Goal: Task Accomplishment & Management: Complete application form

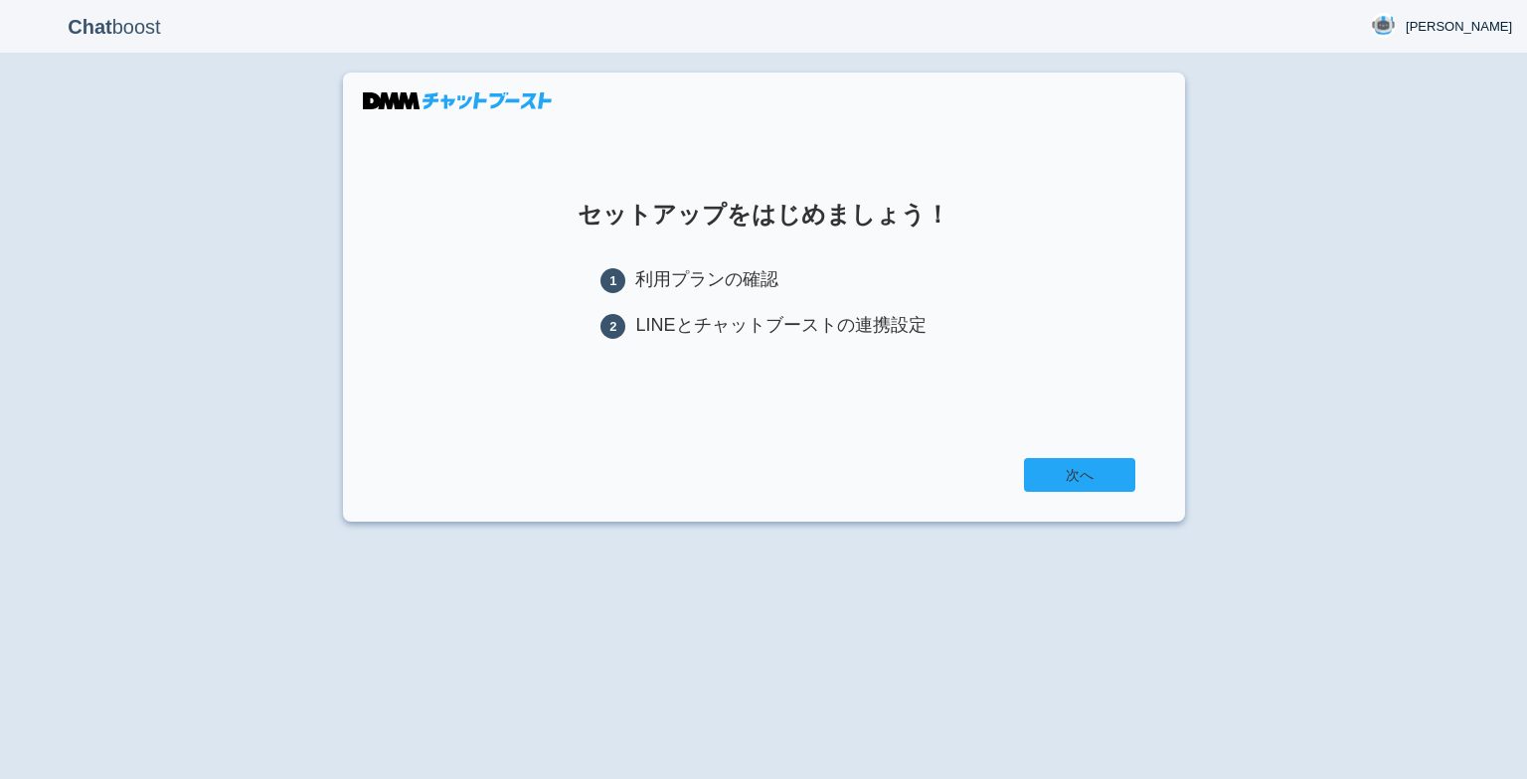
click at [1114, 492] on link "次へ" at bounding box center [1079, 475] width 111 height 34
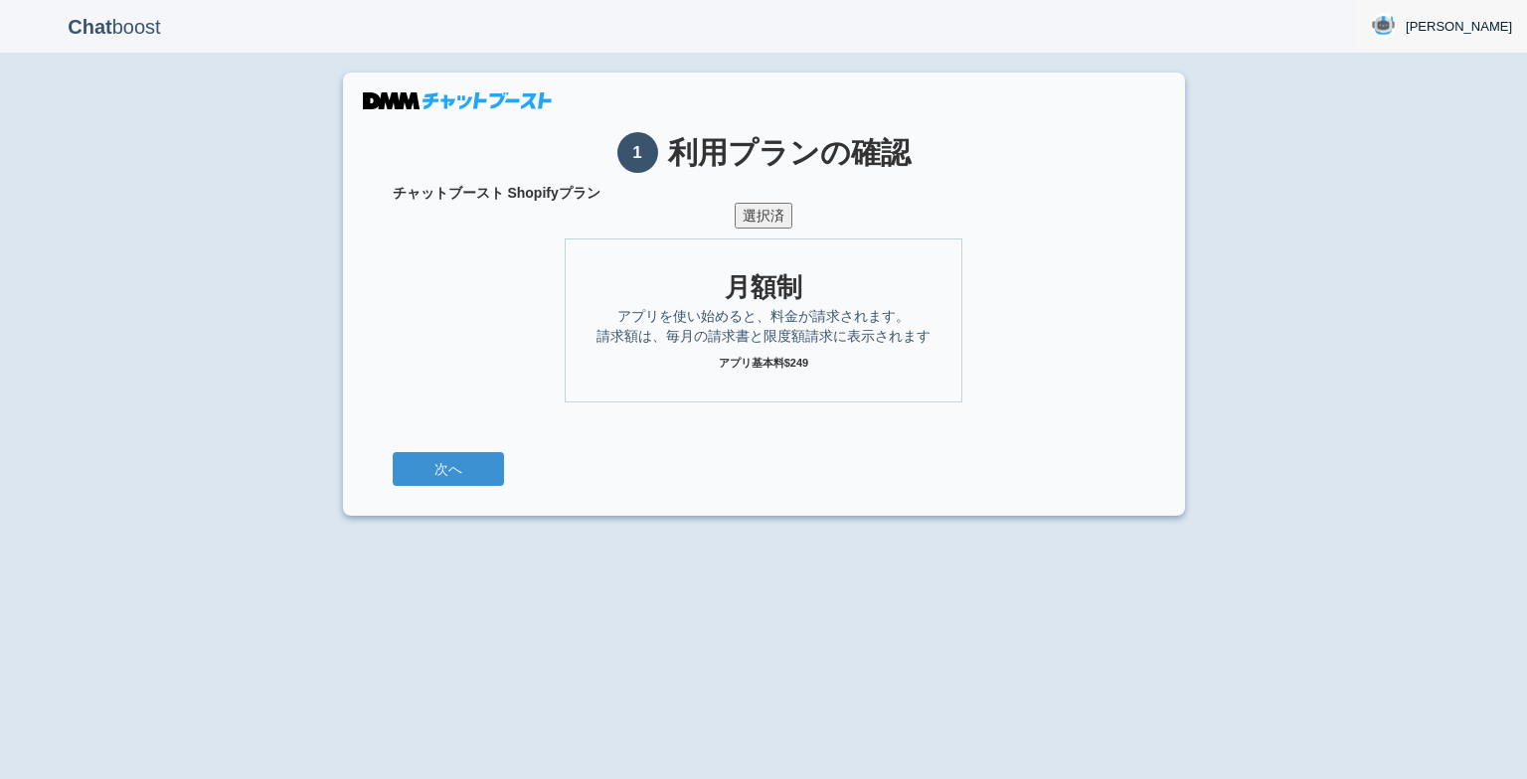
click at [1395, 24] on img at bounding box center [1383, 25] width 25 height 25
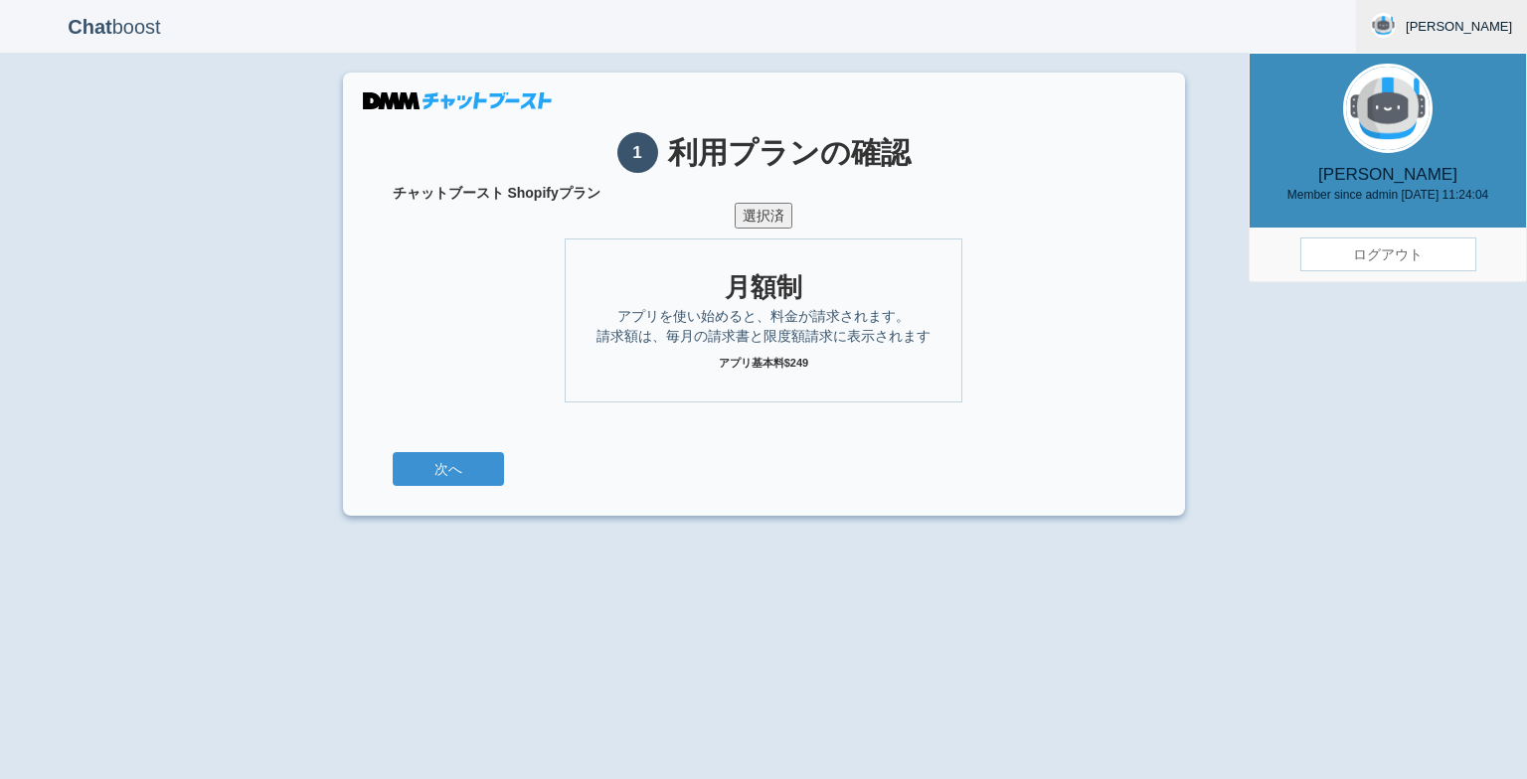
click at [95, 24] on b "Chat" at bounding box center [90, 27] width 44 height 22
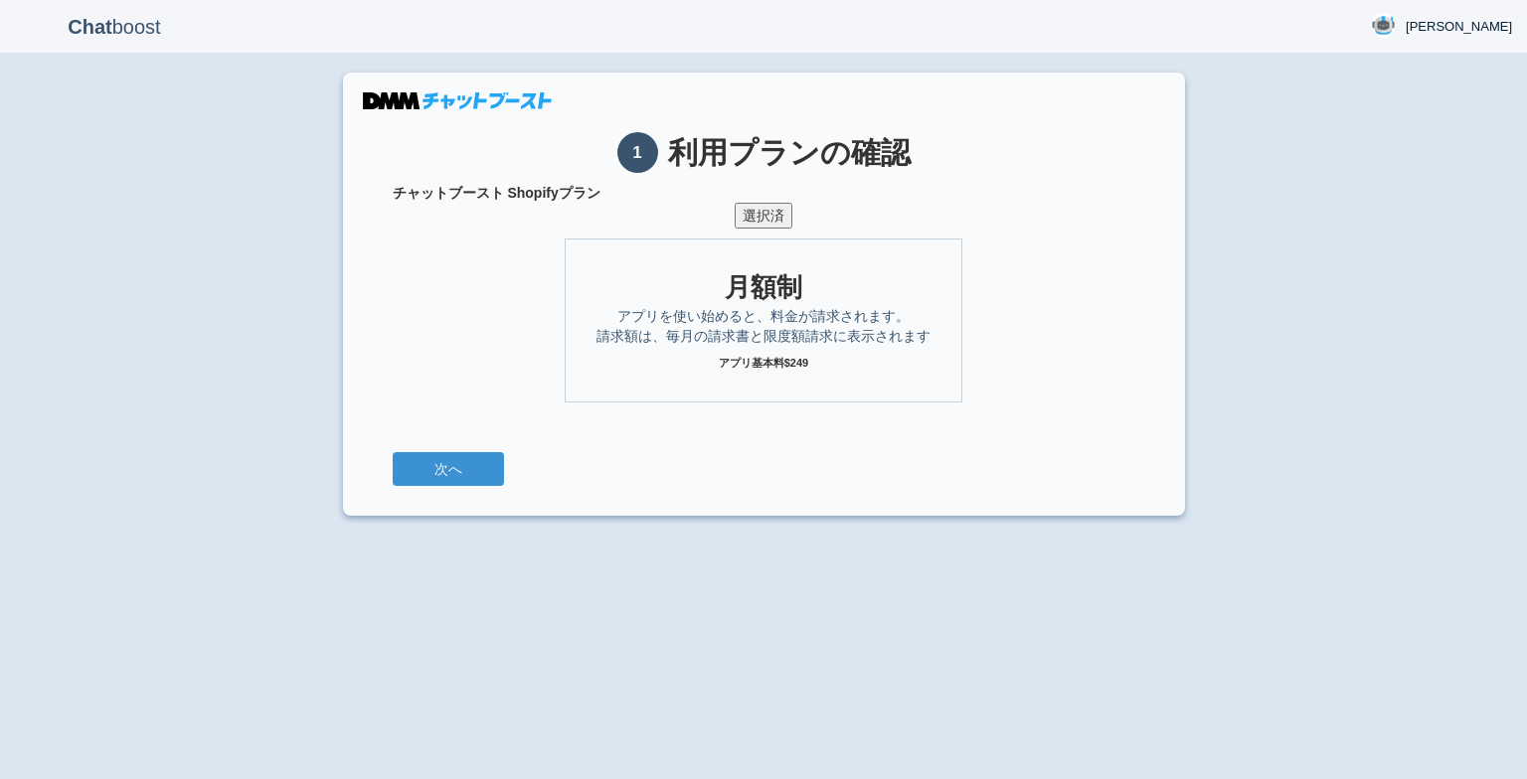
click at [95, 24] on b "Chat" at bounding box center [90, 27] width 44 height 22
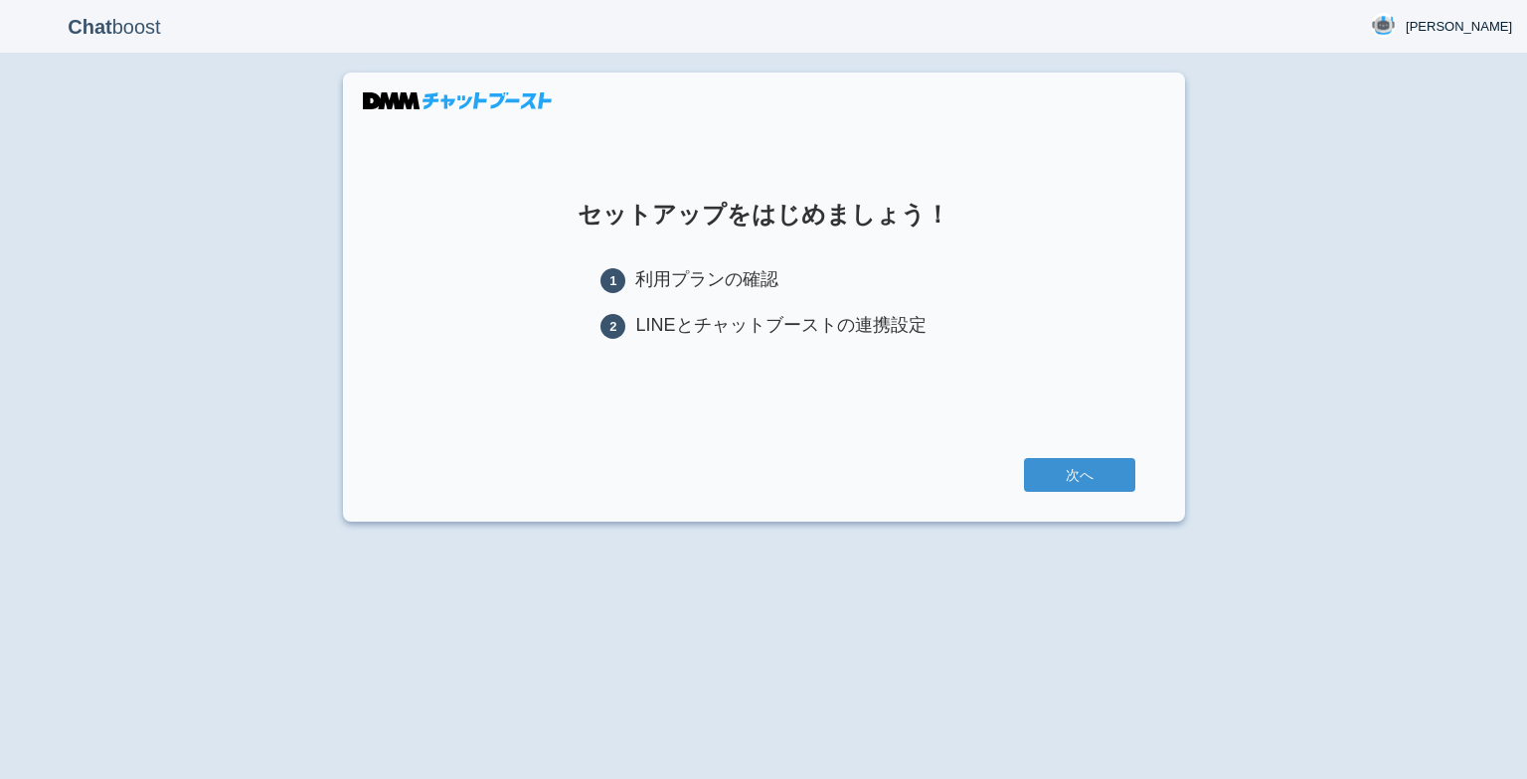
drag, startPoint x: 1098, startPoint y: 507, endPoint x: 1092, endPoint y: 493, distance: 15.1
click at [1098, 507] on section "セットアップをはじめましょう！ 1 利用プランの確認 2 LINEとチャットブーストの連携設定 次へ" at bounding box center [764, 297] width 842 height 449
click at [1088, 487] on link "次へ" at bounding box center [1079, 475] width 111 height 34
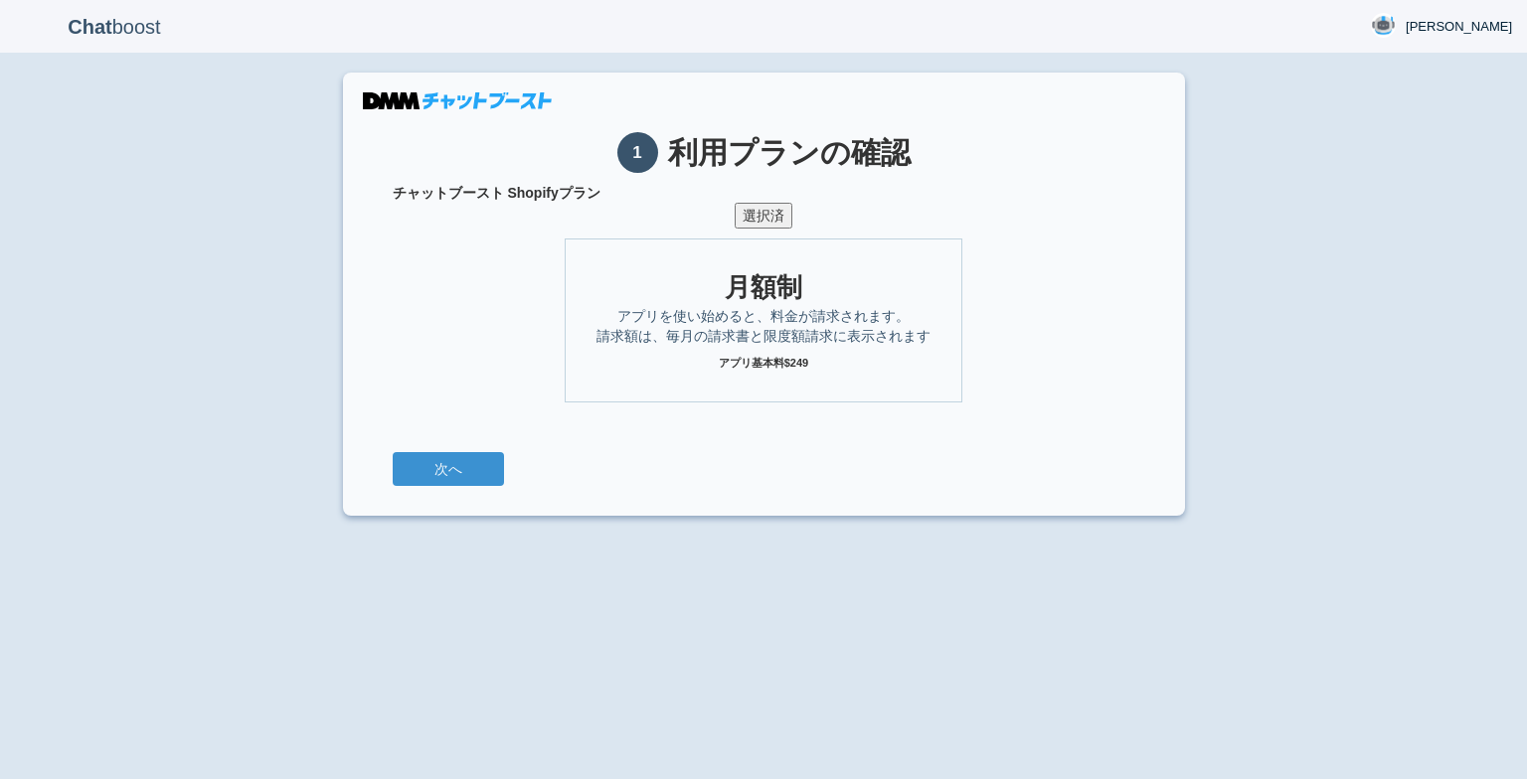
click at [290, 334] on div "Chat boost [PERSON_NAME] [PERSON_NAME] Member since admin [DATE] 11:24:04 ログアウト…" at bounding box center [763, 389] width 1527 height 779
click at [1476, 25] on span "[PERSON_NAME]" at bounding box center [1458, 27] width 106 height 20
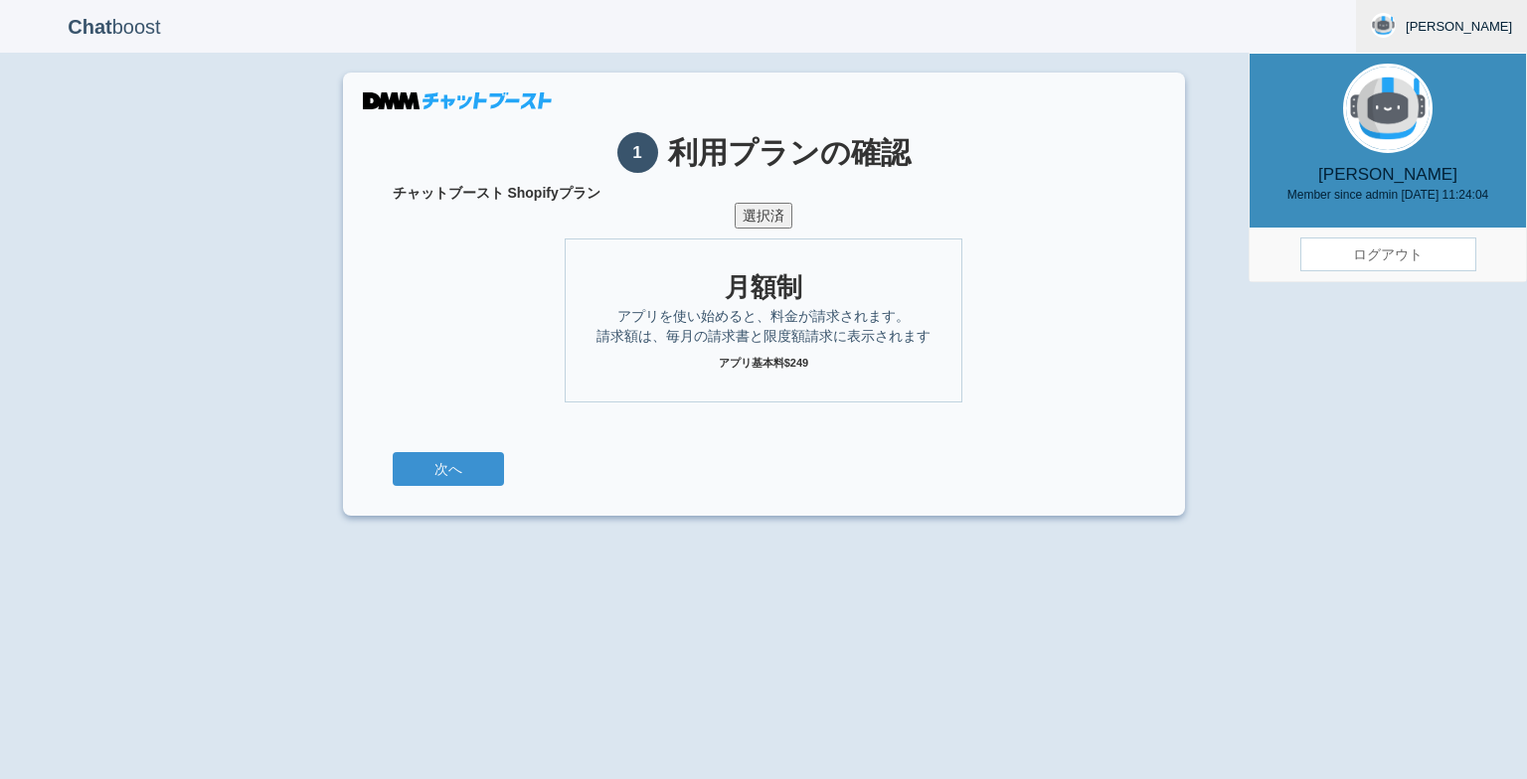
click at [1382, 259] on link "ログアウト" at bounding box center [1388, 255] width 176 height 34
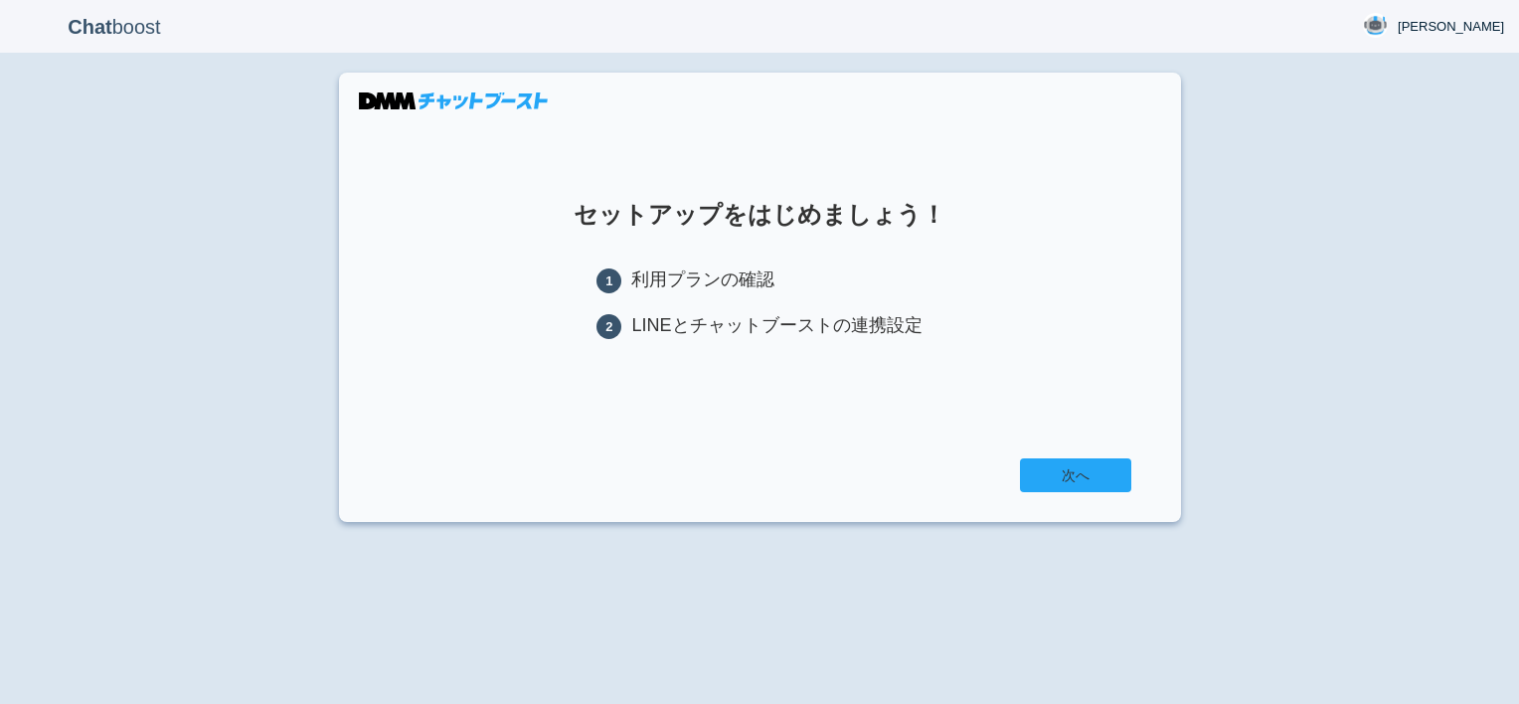
click at [1103, 469] on link "次へ" at bounding box center [1075, 475] width 111 height 34
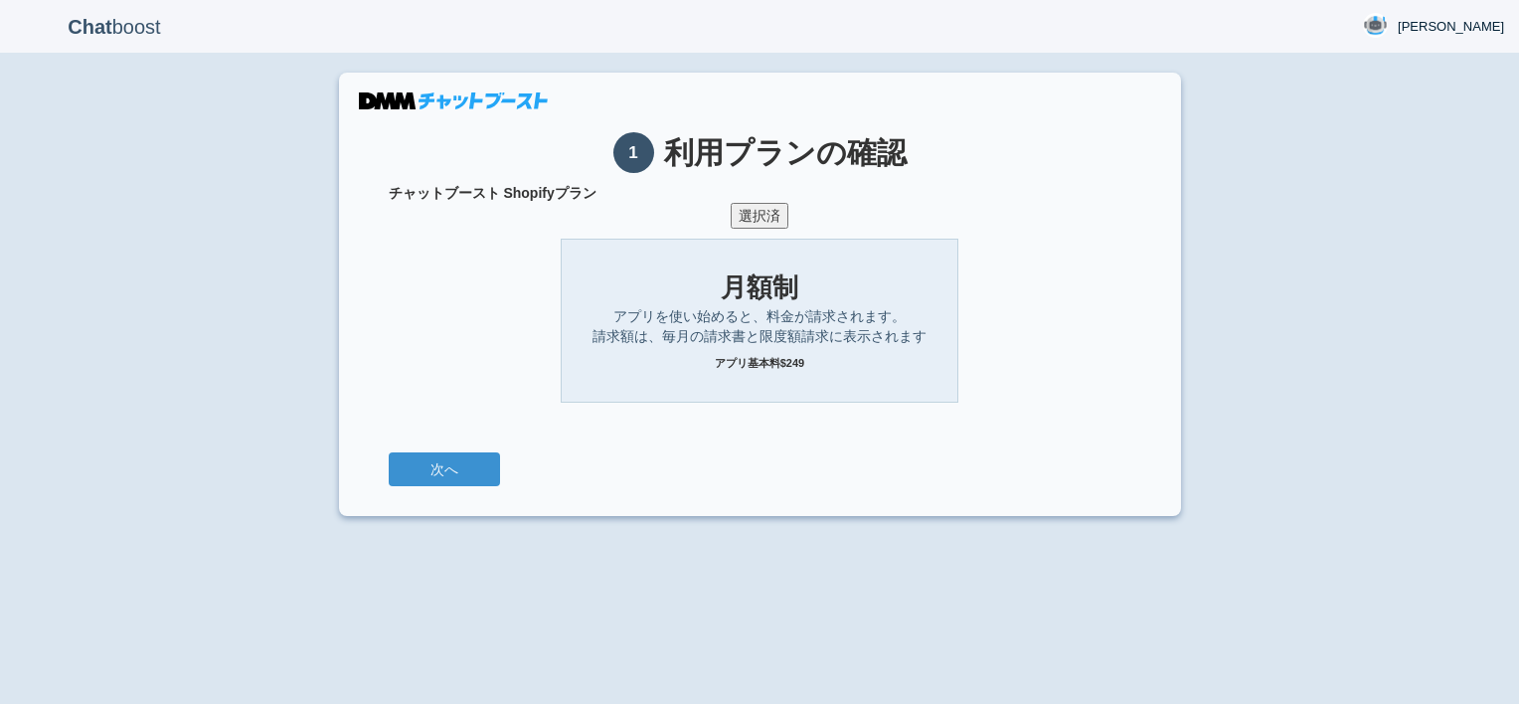
click at [775, 281] on div "月額制" at bounding box center [759, 287] width 356 height 37
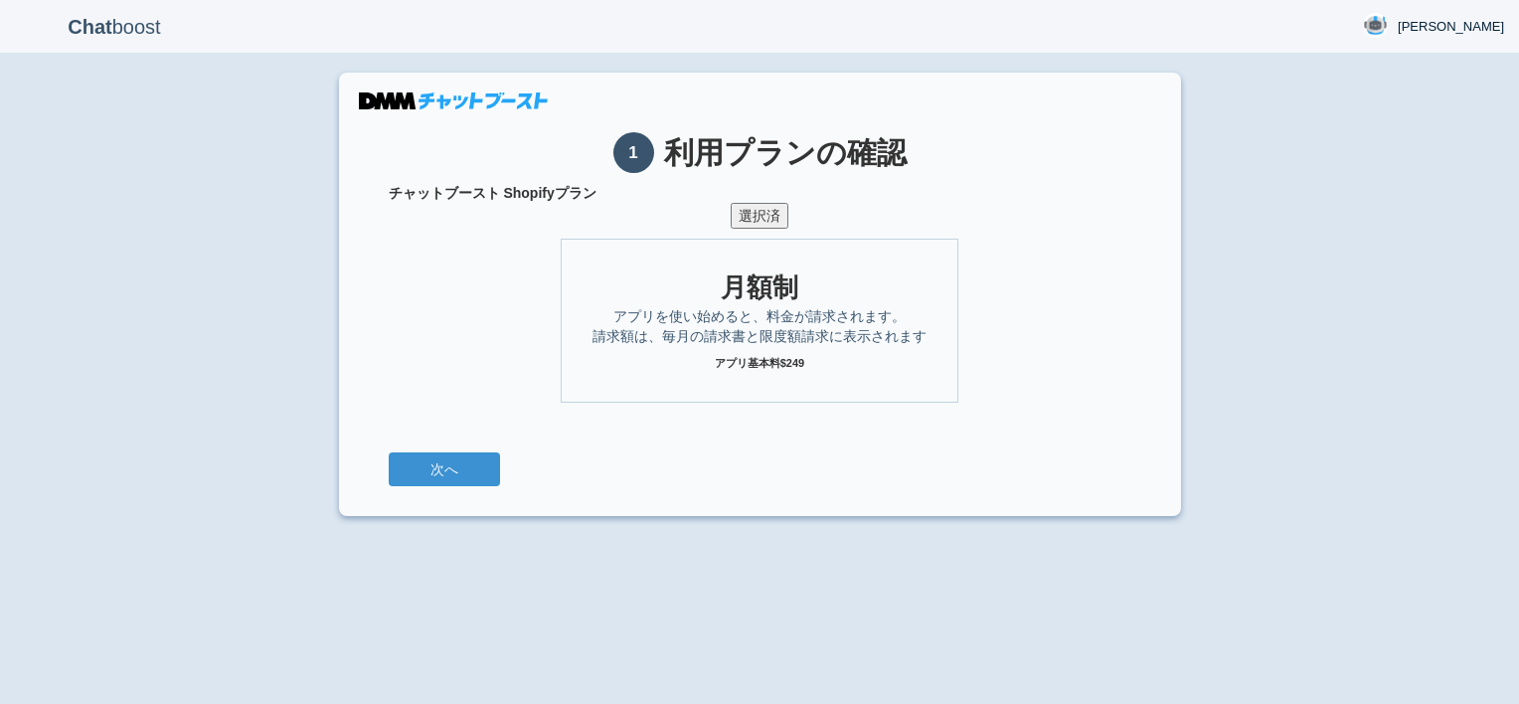
click at [759, 229] on ul "月額制 アプリを使い始めると、料金が請求されます。 請求額は、毎月の請求書と限度額請求に表示されます アプリ基本料$249" at bounding box center [760, 316] width 742 height 174
click at [760, 219] on button "選択済" at bounding box center [759, 216] width 58 height 26
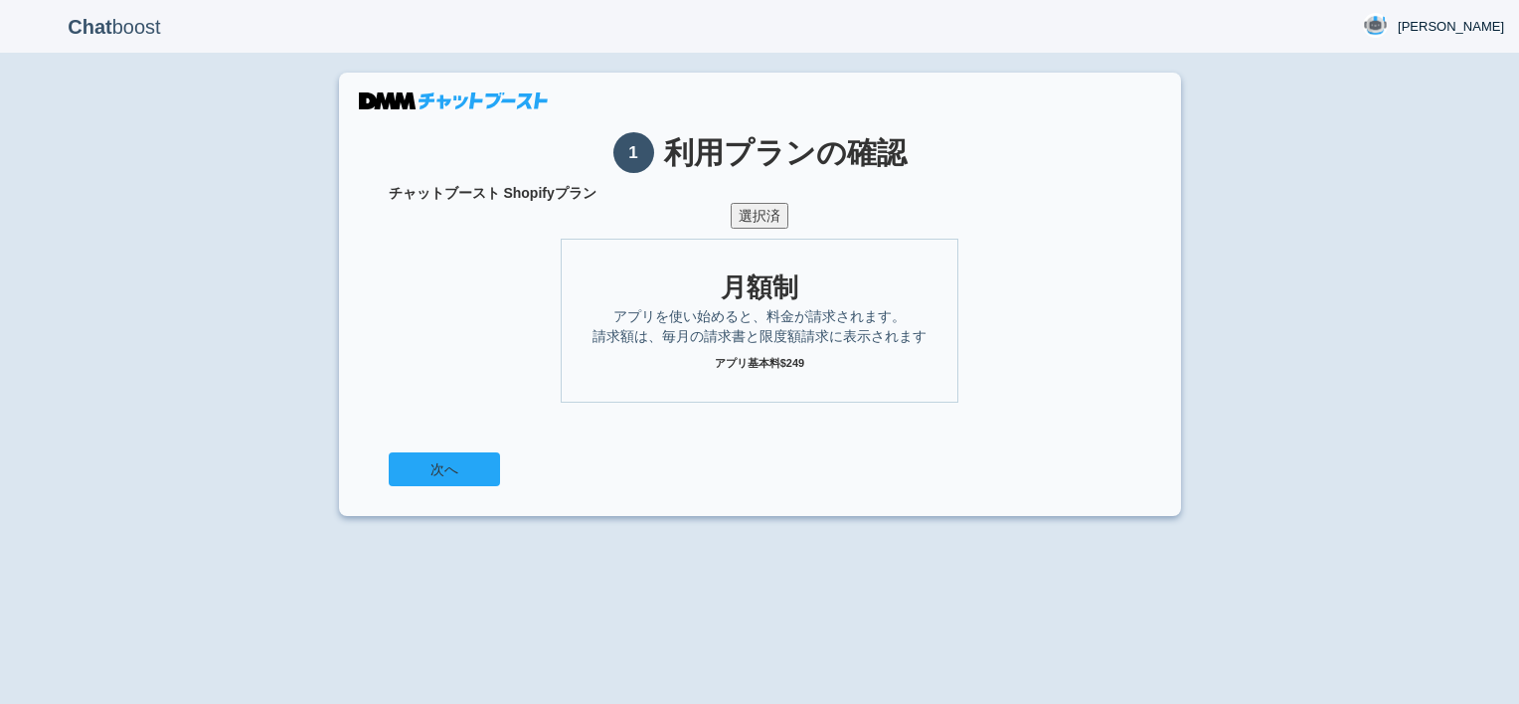
click at [443, 454] on button "次へ" at bounding box center [444, 469] width 111 height 34
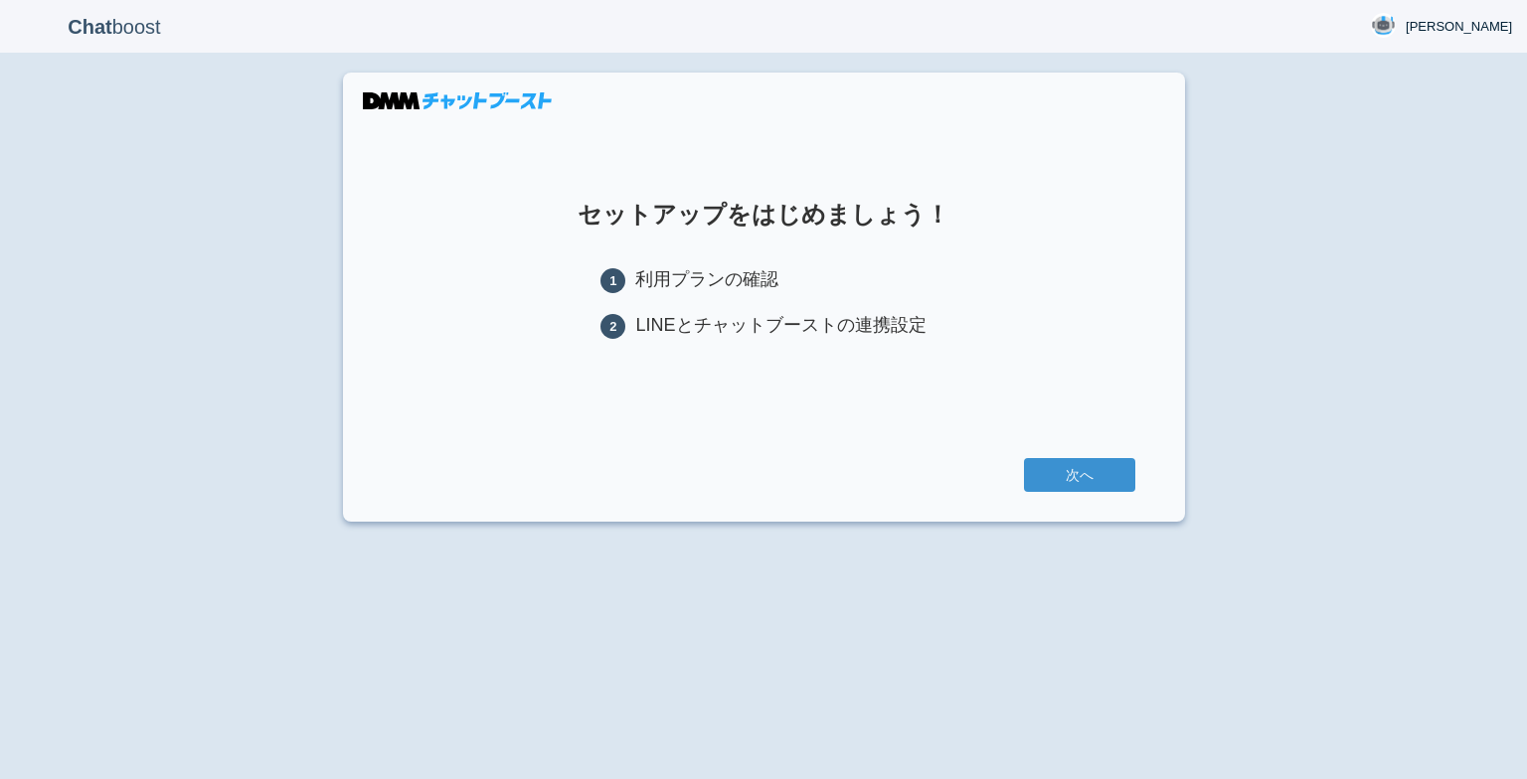
click at [1119, 583] on div "Chat boost [PERSON_NAME] [PERSON_NAME] Member since admin [DATE] 11:24:04 ログアウト…" at bounding box center [763, 389] width 1527 height 779
